Goal: Information Seeking & Learning: Find contact information

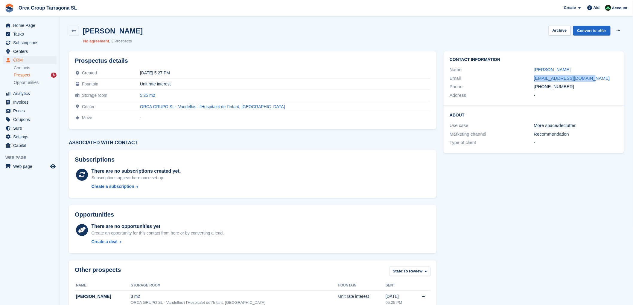
drag, startPoint x: 584, startPoint y: 79, endPoint x: 518, endPoint y: 76, distance: 65.8
click at [518, 76] on div "Email janisjanaitis@gmail.com" at bounding box center [533, 78] width 168 height 9
copy div "janisjanaitis@gmail.com"
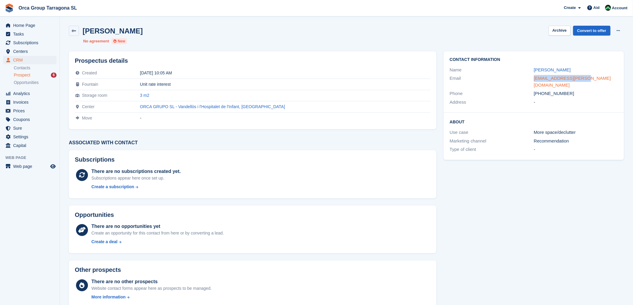
drag, startPoint x: 585, startPoint y: 79, endPoint x: 541, endPoint y: 79, distance: 43.6
click at [534, 79] on div "shel.raquel@gmail.com" at bounding box center [576, 81] width 84 height 13
copy font "shel.raquel@gmail.com"
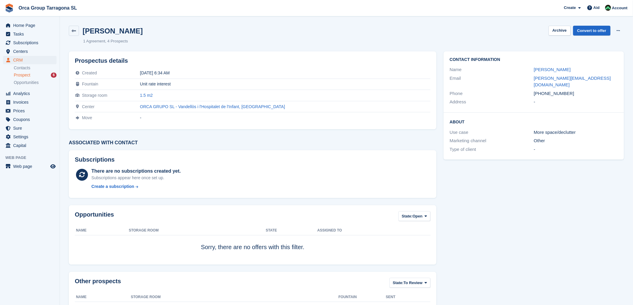
drag, startPoint x: 579, startPoint y: 64, endPoint x: 531, endPoint y: 69, distance: 48.5
click at [528, 69] on div "Contact information Name [PERSON_NAME] Email [PERSON_NAME][EMAIL_ADDRESS][DOMAI…" at bounding box center [533, 81] width 180 height 61
copy div "[PERSON_NAME]"
drag, startPoint x: 584, startPoint y: 79, endPoint x: 523, endPoint y: 78, distance: 61.3
click at [523, 78] on div "Email [PERSON_NAME][EMAIL_ADDRESS][DOMAIN_NAME]" at bounding box center [533, 81] width 168 height 15
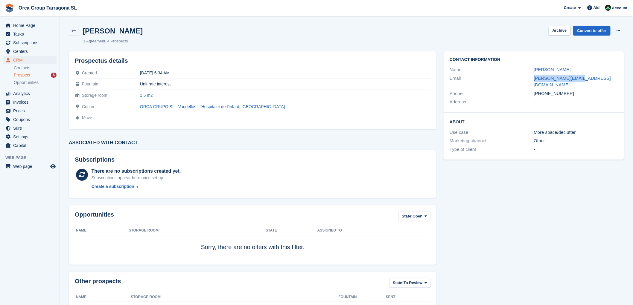
copy div "[PERSON_NAME][EMAIL_ADDRESS][DOMAIN_NAME]"
